Goal: Transaction & Acquisition: Subscribe to service/newsletter

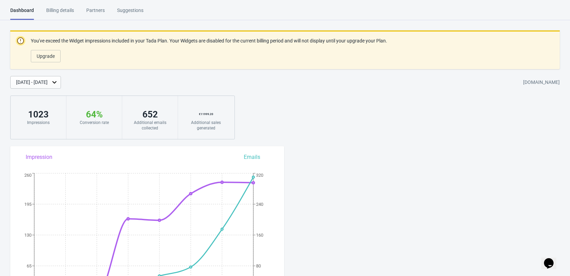
click at [48, 84] on div "[DATE] - [DATE]" at bounding box center [32, 82] width 32 height 7
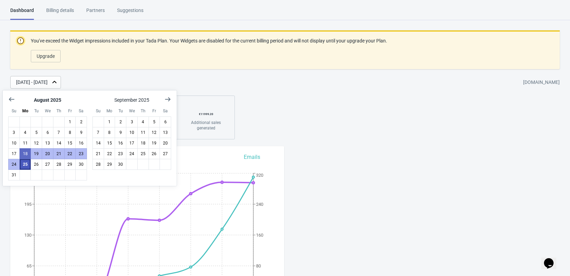
click at [26, 164] on button "25" at bounding box center [26, 164] width 12 height 11
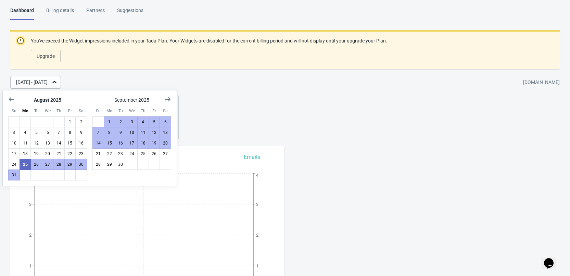
click at [313, 138] on div "You've exceed the Widget impressions included in your Tada Plan. Your Widgets a…" at bounding box center [285, 84] width 570 height 109
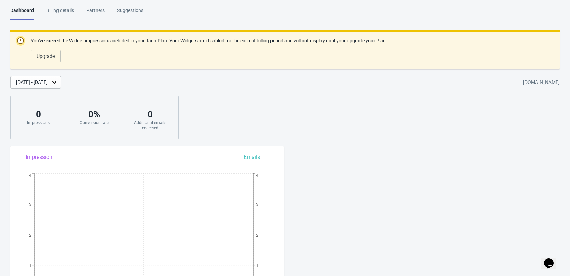
click at [44, 79] on div "[DATE] - [DATE]" at bounding box center [32, 82] width 32 height 7
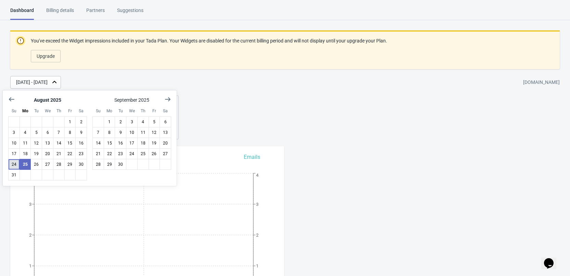
click at [14, 161] on button "24" at bounding box center [14, 164] width 12 height 11
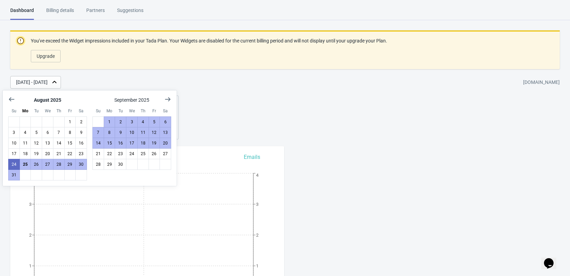
click at [309, 129] on div "You've exceed the Widget impressions included in your Tada Plan. Your Widgets a…" at bounding box center [285, 84] width 570 height 109
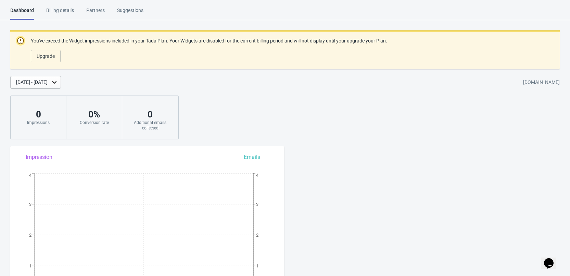
click at [35, 84] on div "[DATE] - [DATE]" at bounding box center [32, 82] width 32 height 7
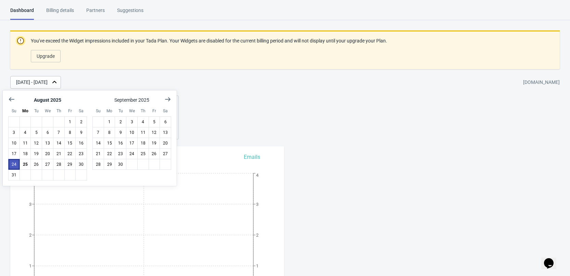
click at [12, 162] on button "24" at bounding box center [14, 164] width 12 height 11
click at [14, 162] on button "24" at bounding box center [14, 164] width 12 height 11
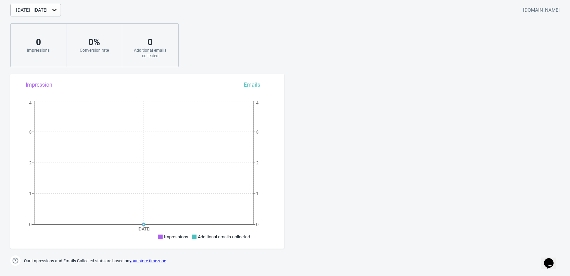
scroll to position [69, 0]
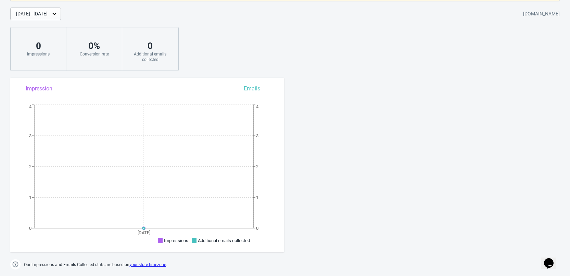
click at [47, 16] on div "[DATE] - [DATE]" at bounding box center [32, 13] width 32 height 7
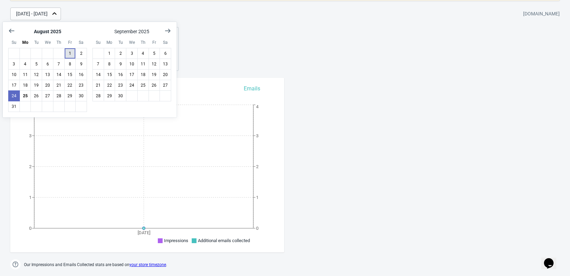
click at [69, 53] on button "1" at bounding box center [70, 53] width 12 height 11
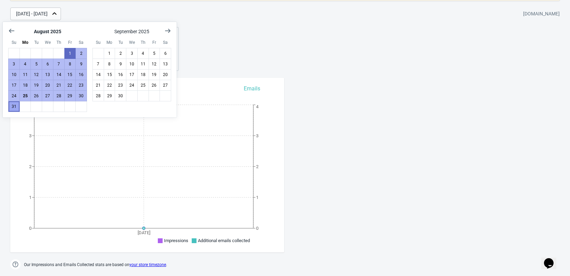
click at [13, 109] on button "31" at bounding box center [14, 106] width 12 height 11
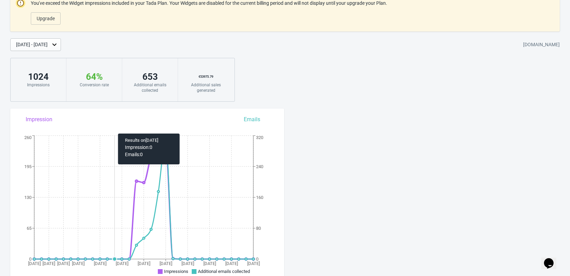
scroll to position [0, 0]
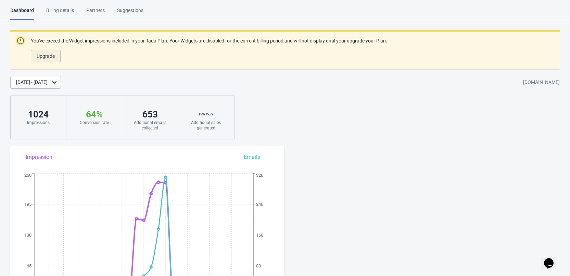
click at [35, 58] on button "Upgrade" at bounding box center [46, 56] width 30 height 12
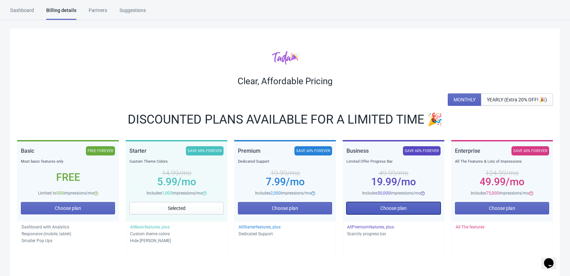
click at [425, 211] on button "Choose plan" at bounding box center [394, 208] width 94 height 12
